Goal: Book appointment/travel/reservation

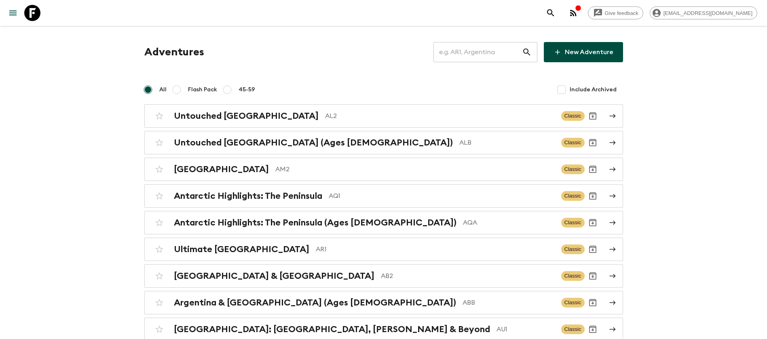
click at [494, 55] on input "text" at bounding box center [478, 52] width 89 height 23
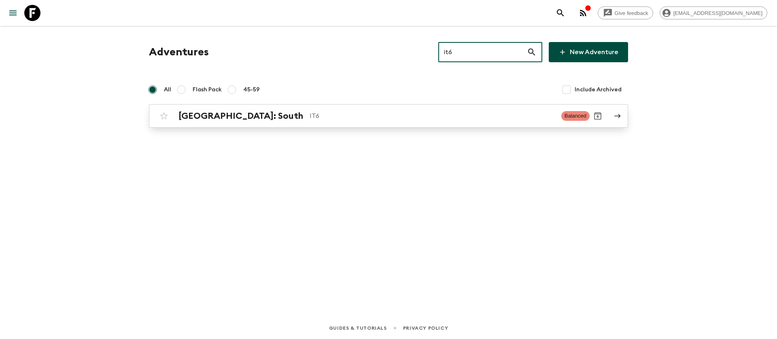
type input "it6"
click at [202, 121] on h2 "[GEOGRAPHIC_DATA]: South" at bounding box center [240, 116] width 125 height 11
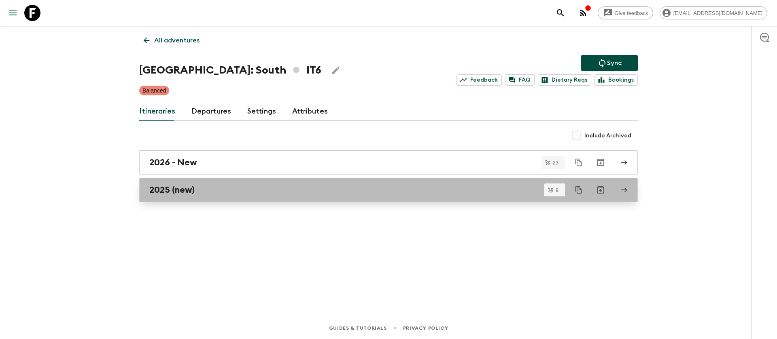
click at [176, 197] on link "2025 (new)" at bounding box center [388, 190] width 498 height 24
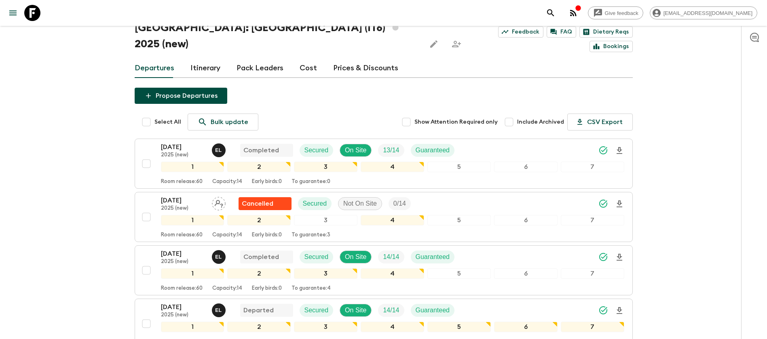
scroll to position [61, 0]
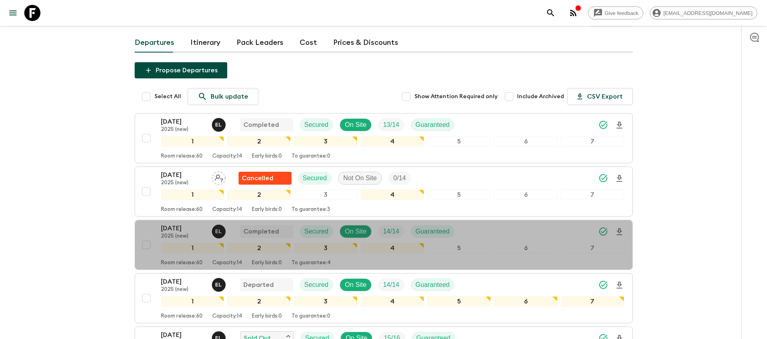
click at [188, 224] on p "[DATE]" at bounding box center [183, 229] width 44 height 10
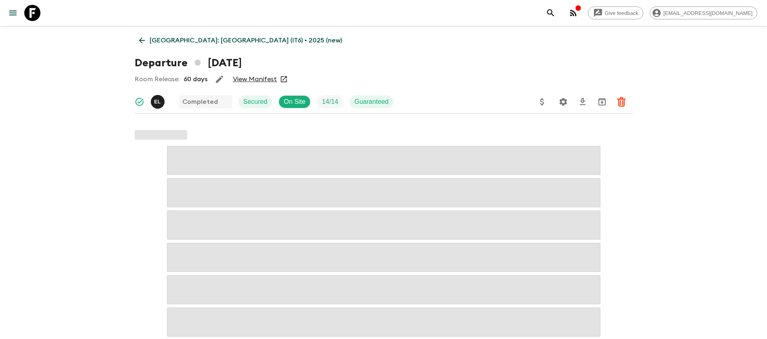
click at [245, 81] on link "View Manifest" at bounding box center [255, 79] width 44 height 8
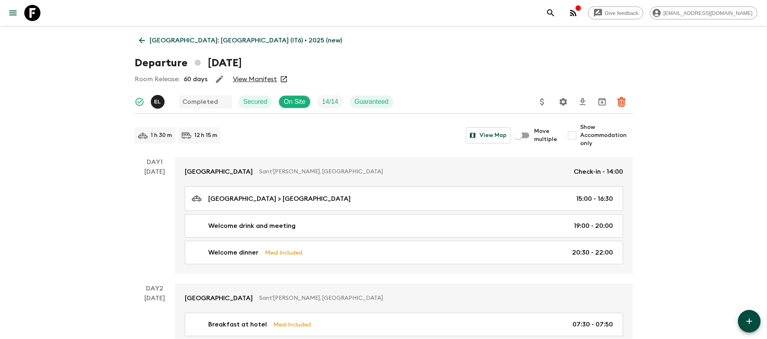
click at [136, 41] on link "[GEOGRAPHIC_DATA]: [GEOGRAPHIC_DATA] (IT6) • 2025 (new)" at bounding box center [241, 40] width 212 height 16
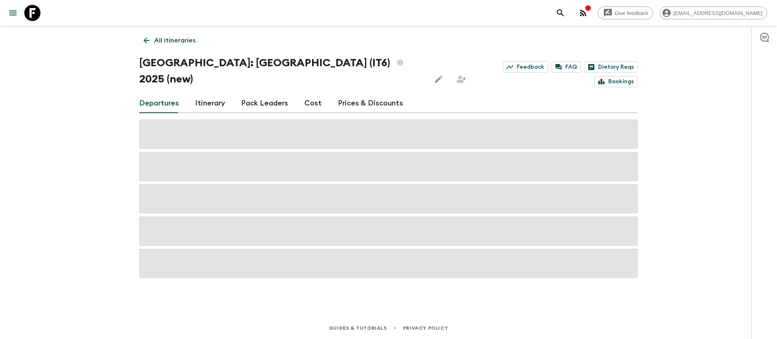
click at [316, 94] on link "Cost" at bounding box center [312, 103] width 17 height 19
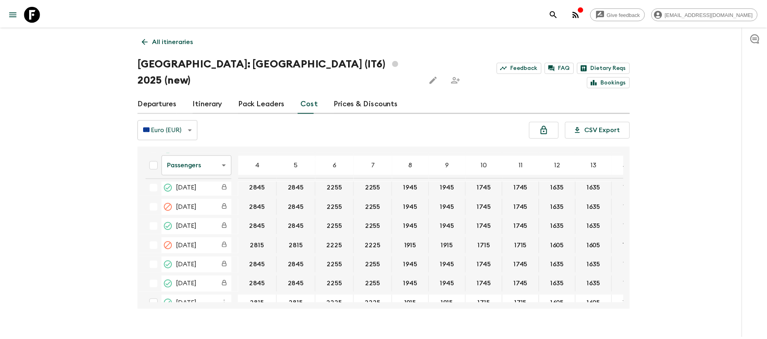
scroll to position [121, 40]
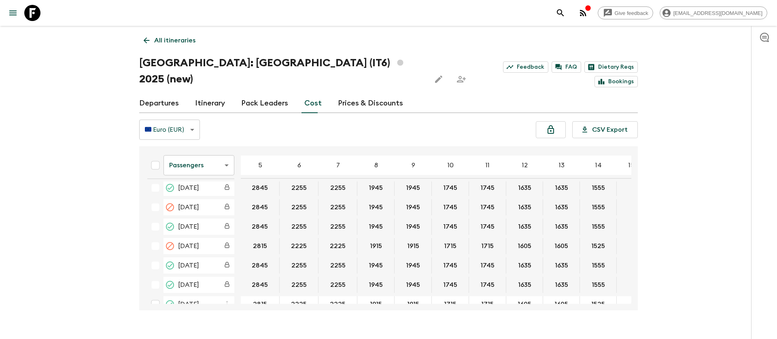
click at [208, 155] on body "Give feedback [EMAIL_ADDRESS][DOMAIN_NAME] All itineraries [GEOGRAPHIC_DATA]: […" at bounding box center [388, 177] width 777 height 355
click at [209, 177] on li "Extras" at bounding box center [198, 182] width 71 height 13
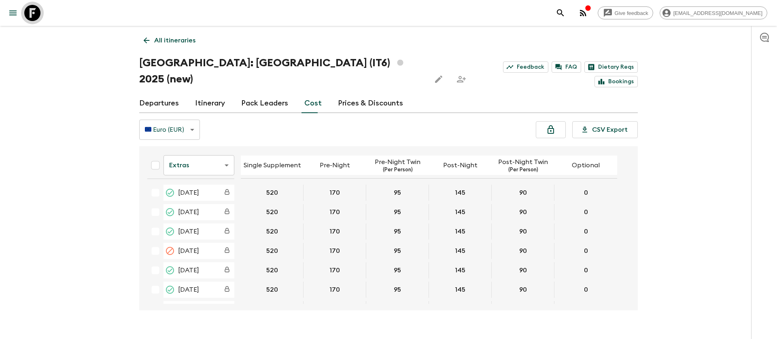
click at [38, 8] on icon at bounding box center [32, 13] width 16 height 16
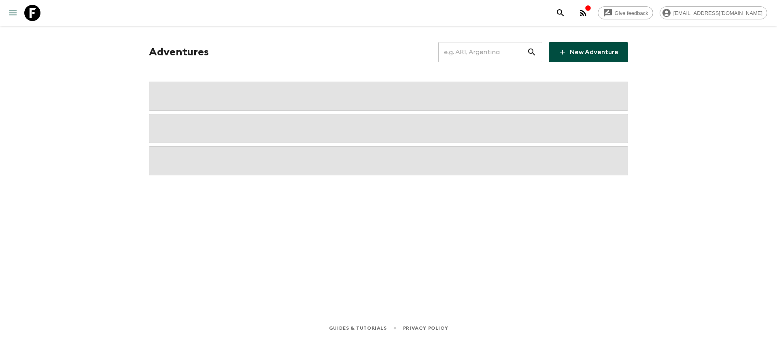
click at [466, 56] on input "text" at bounding box center [482, 52] width 89 height 23
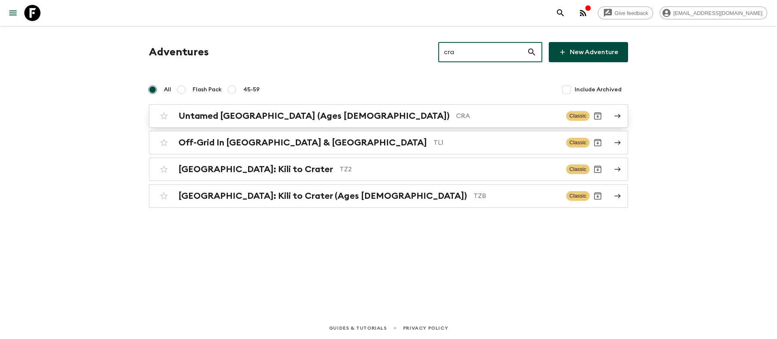
type input "cra"
click at [456, 120] on p "CRA" at bounding box center [508, 116] width 104 height 10
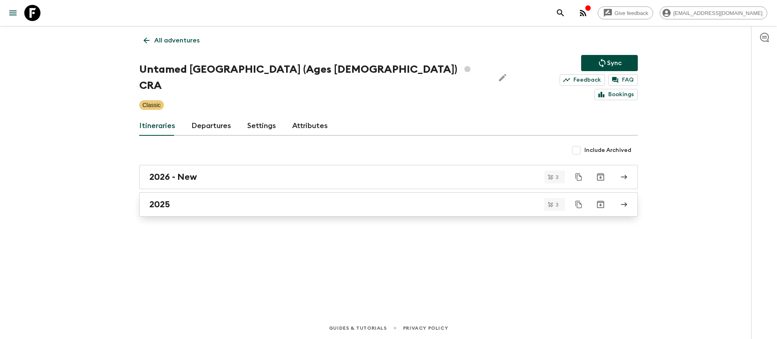
click at [163, 199] on h2 "2025" at bounding box center [159, 204] width 21 height 11
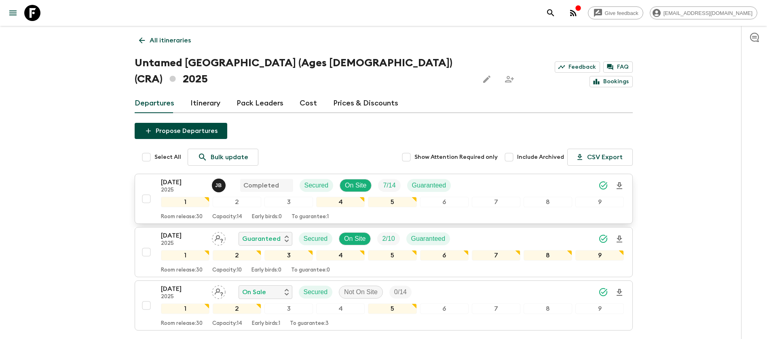
click at [184, 178] on p "[DATE]" at bounding box center [183, 183] width 44 height 10
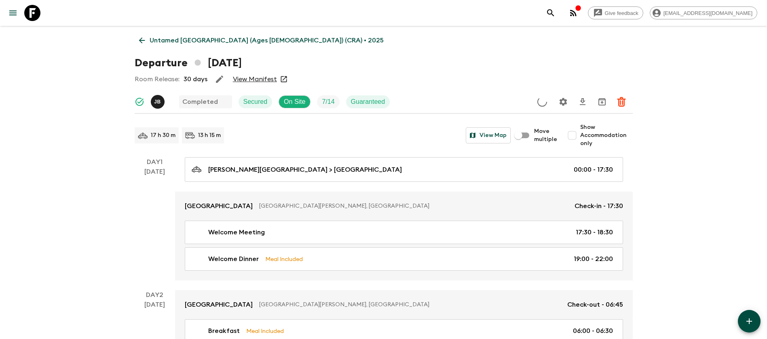
click at [245, 80] on link "View Manifest" at bounding box center [255, 79] width 44 height 8
